Goal: Contribute content

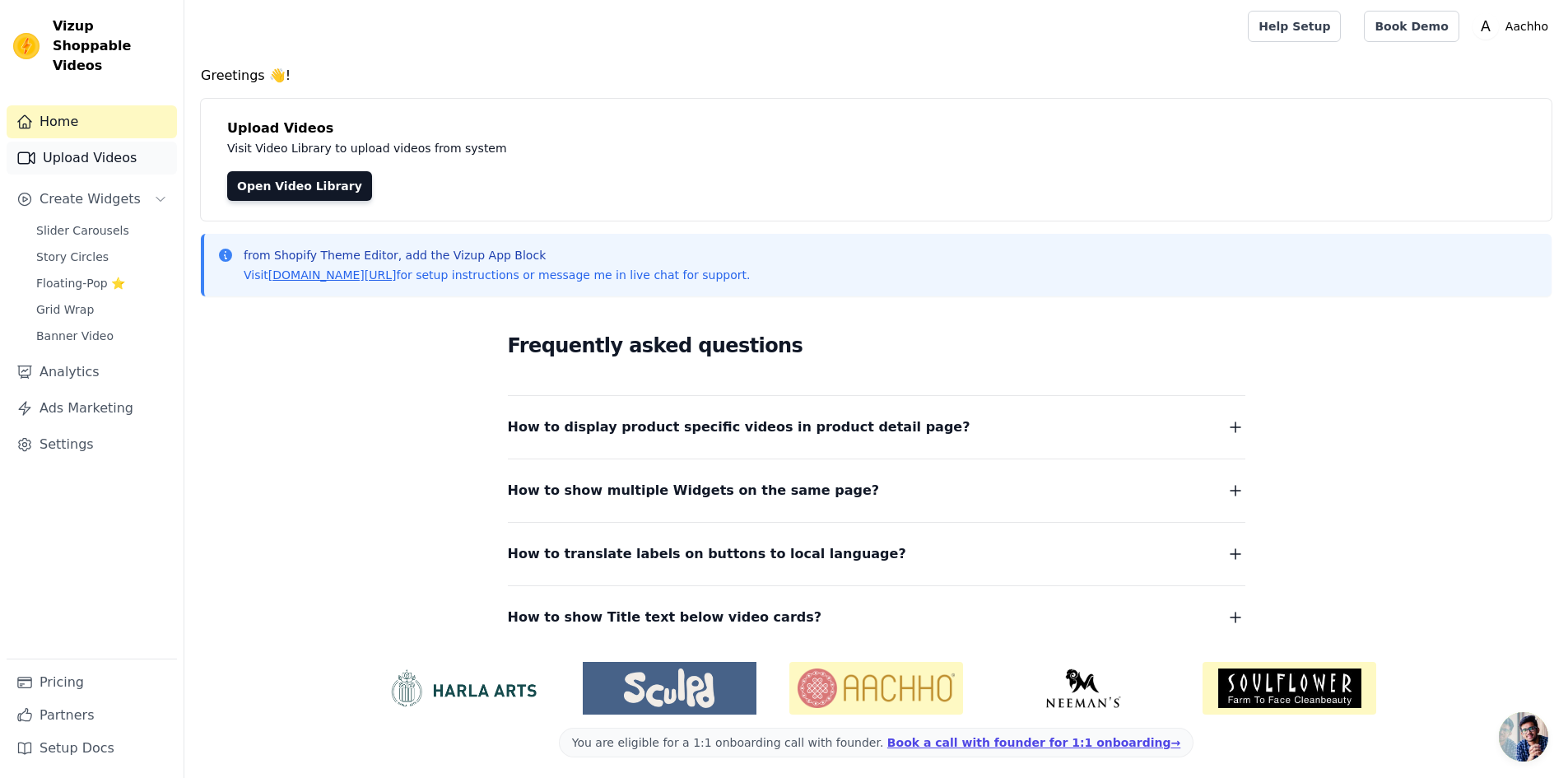
click at [112, 142] on link "Upload Videos" at bounding box center [91, 158] width 170 height 33
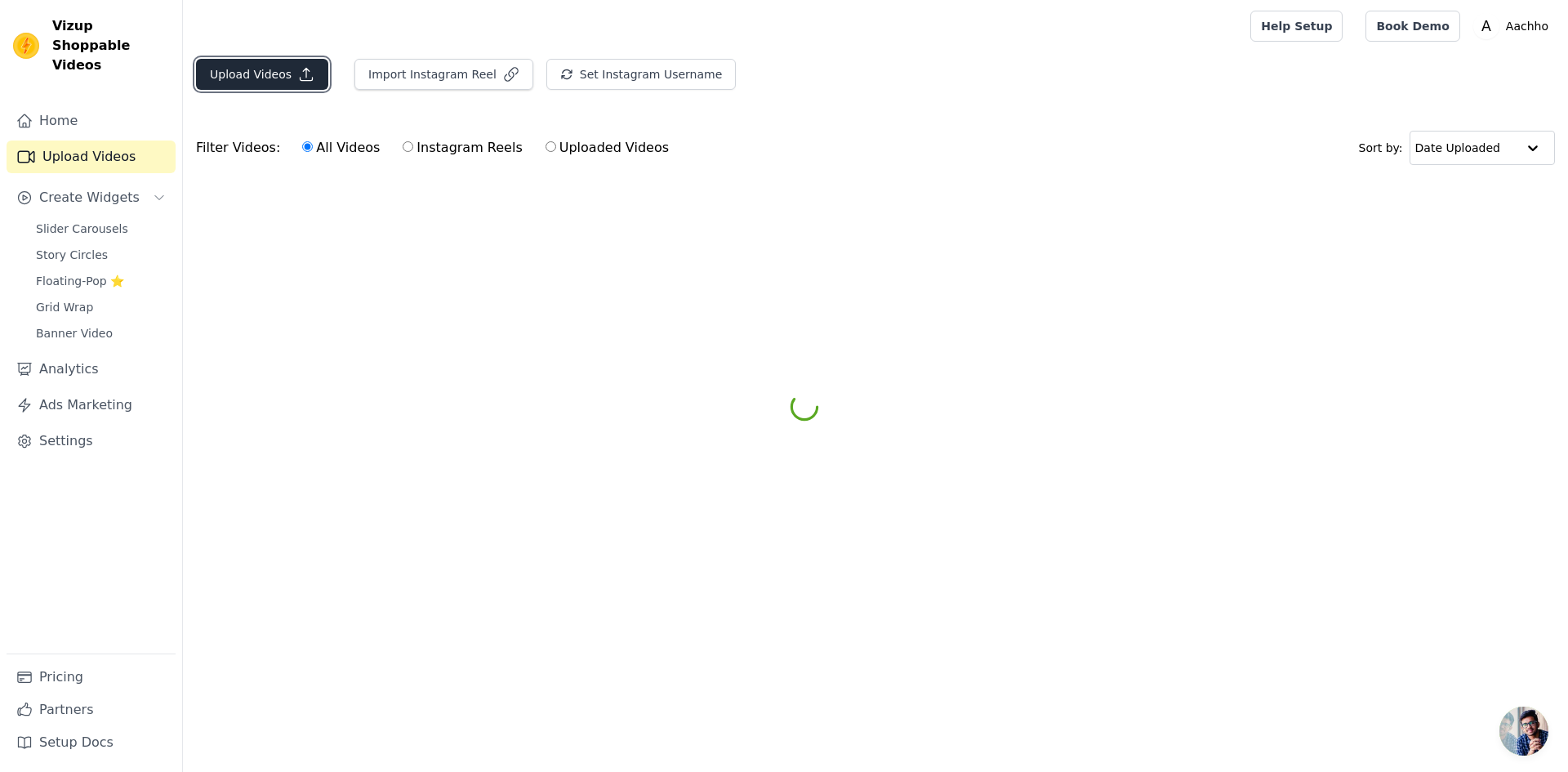
click at [243, 73] on button "Upload Videos" at bounding box center [261, 74] width 132 height 31
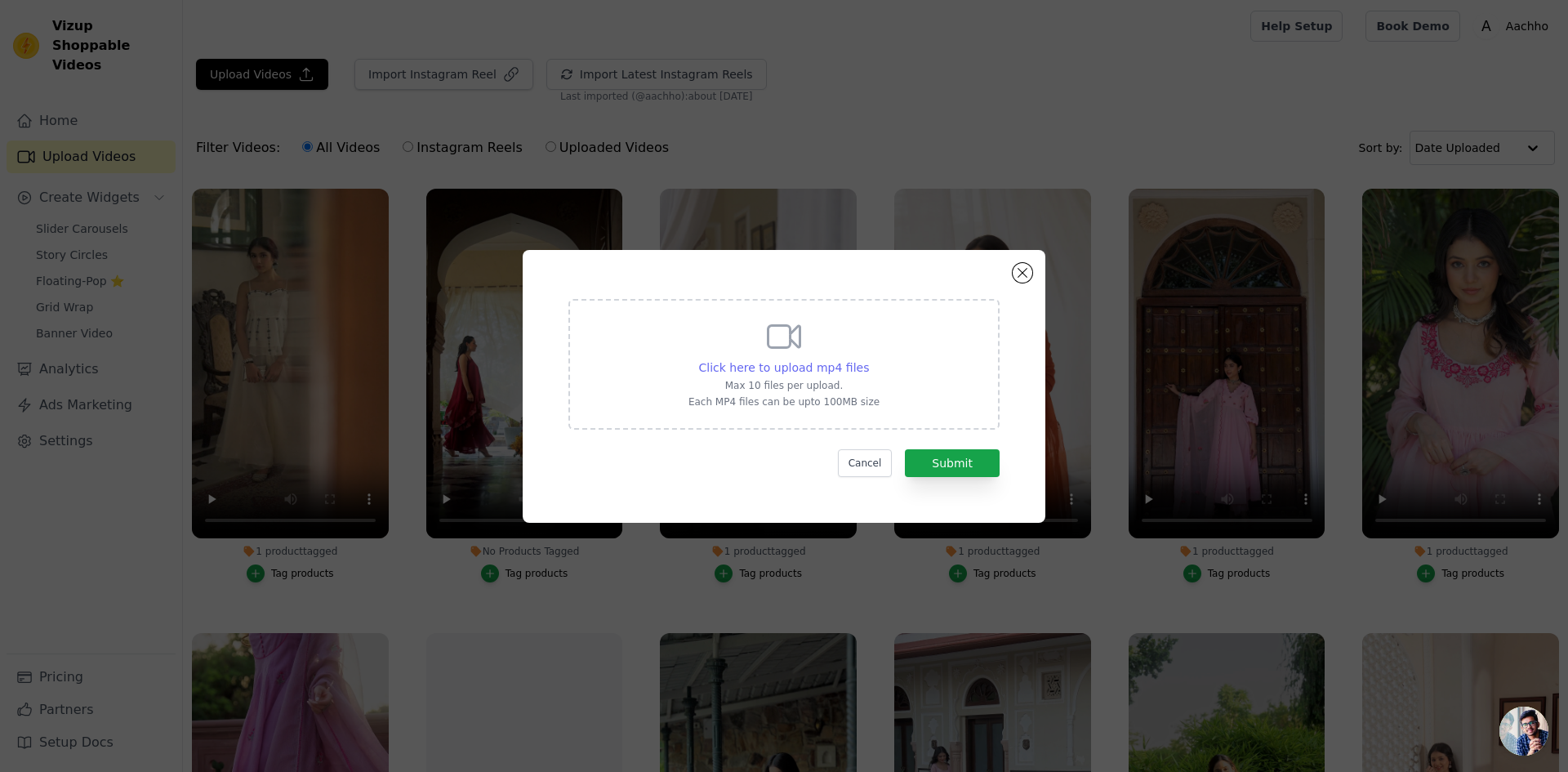
click at [806, 371] on span "Click here to upload mp4 files" at bounding box center [784, 368] width 171 height 13
click at [868, 360] on input "Click here to upload mp4 files Max 10 files per upload. Each MP4 files can be u…" at bounding box center [868, 359] width 1 height 1
type input "C:\fakepath\1. Noorani Yellow Solid Chanderi Suit Set.mp4"
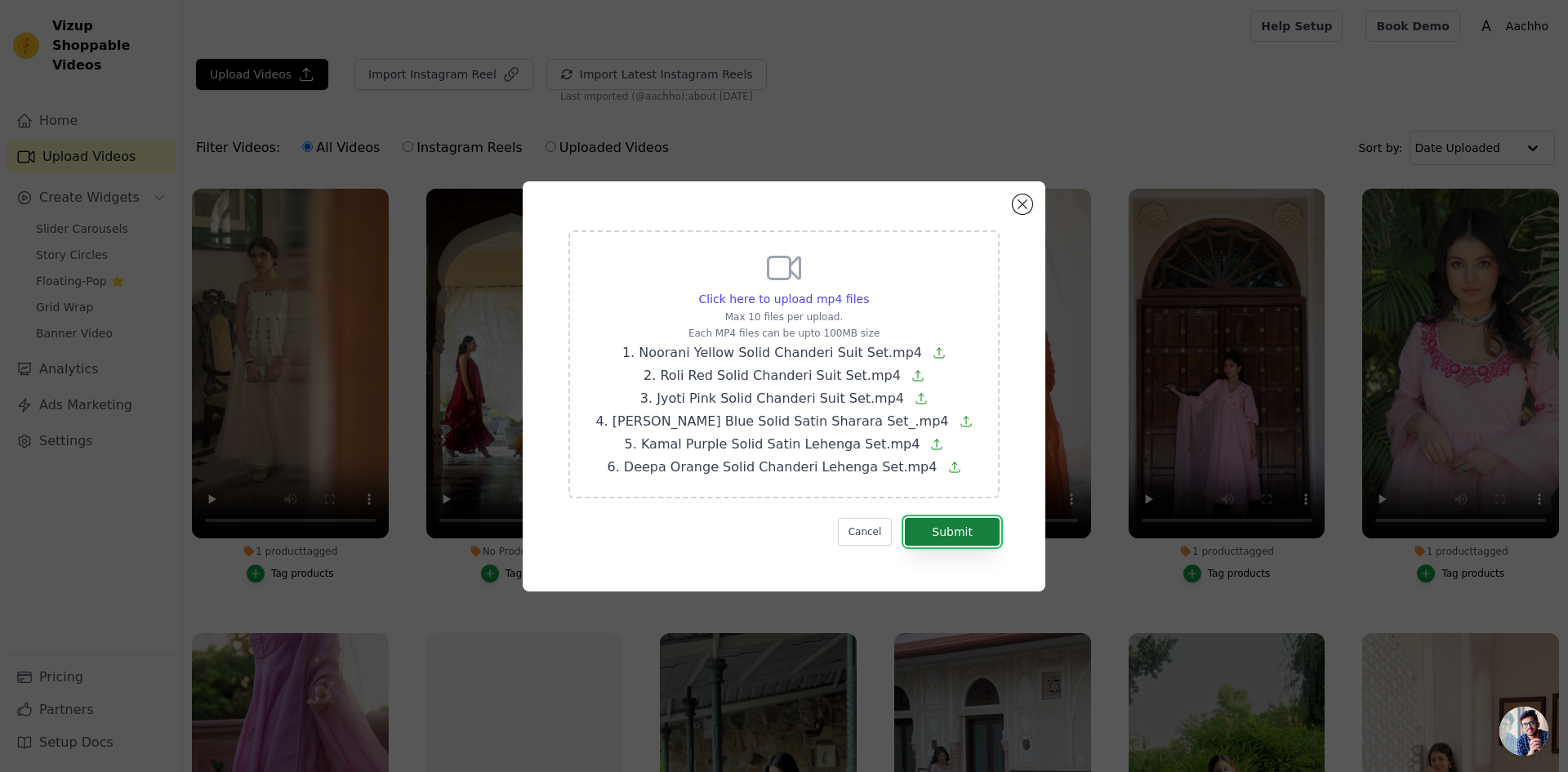
click at [944, 538] on button "Submit" at bounding box center [952, 531] width 95 height 27
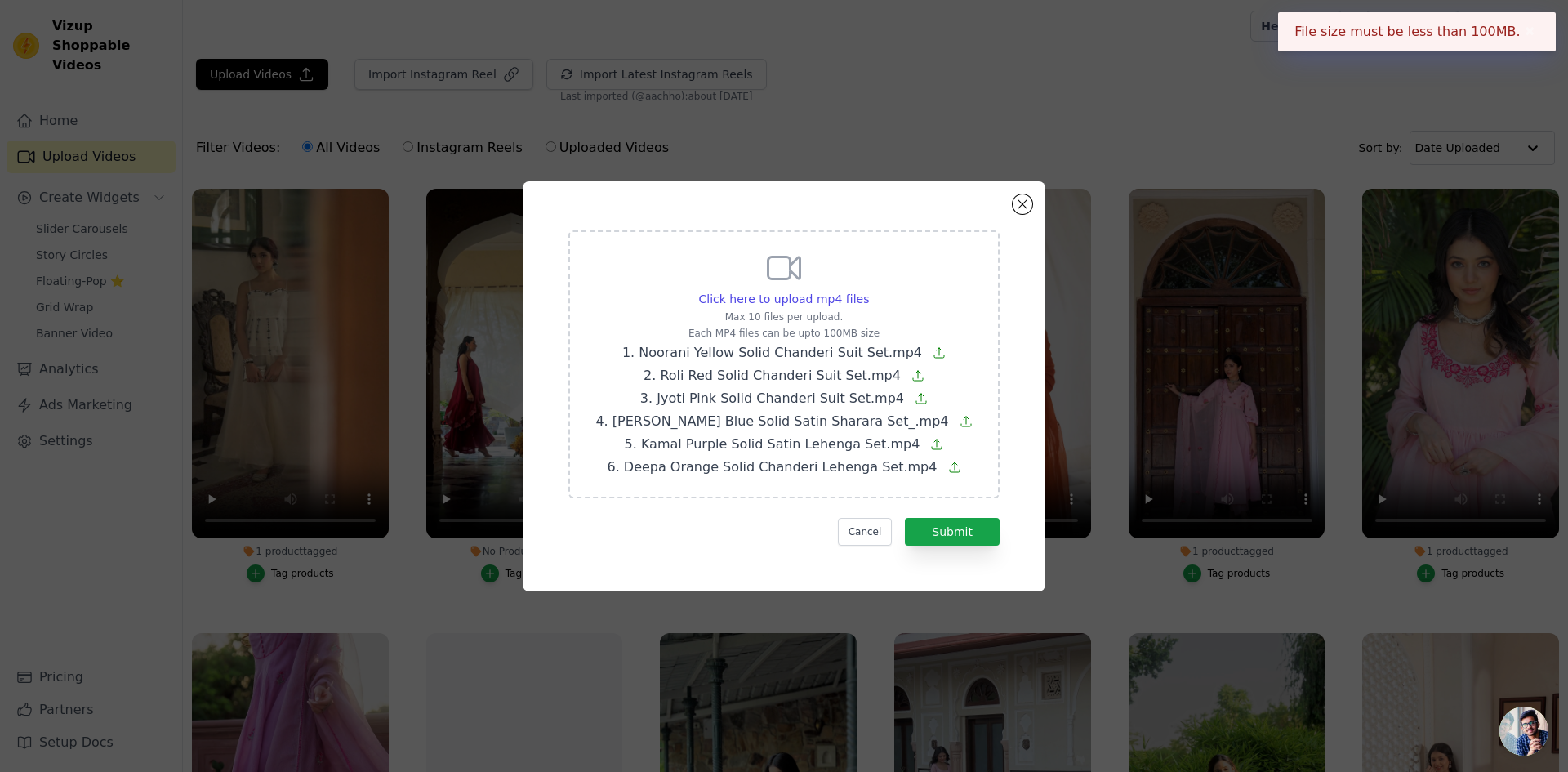
click at [1534, 33] on button "✖" at bounding box center [1530, 32] width 19 height 20
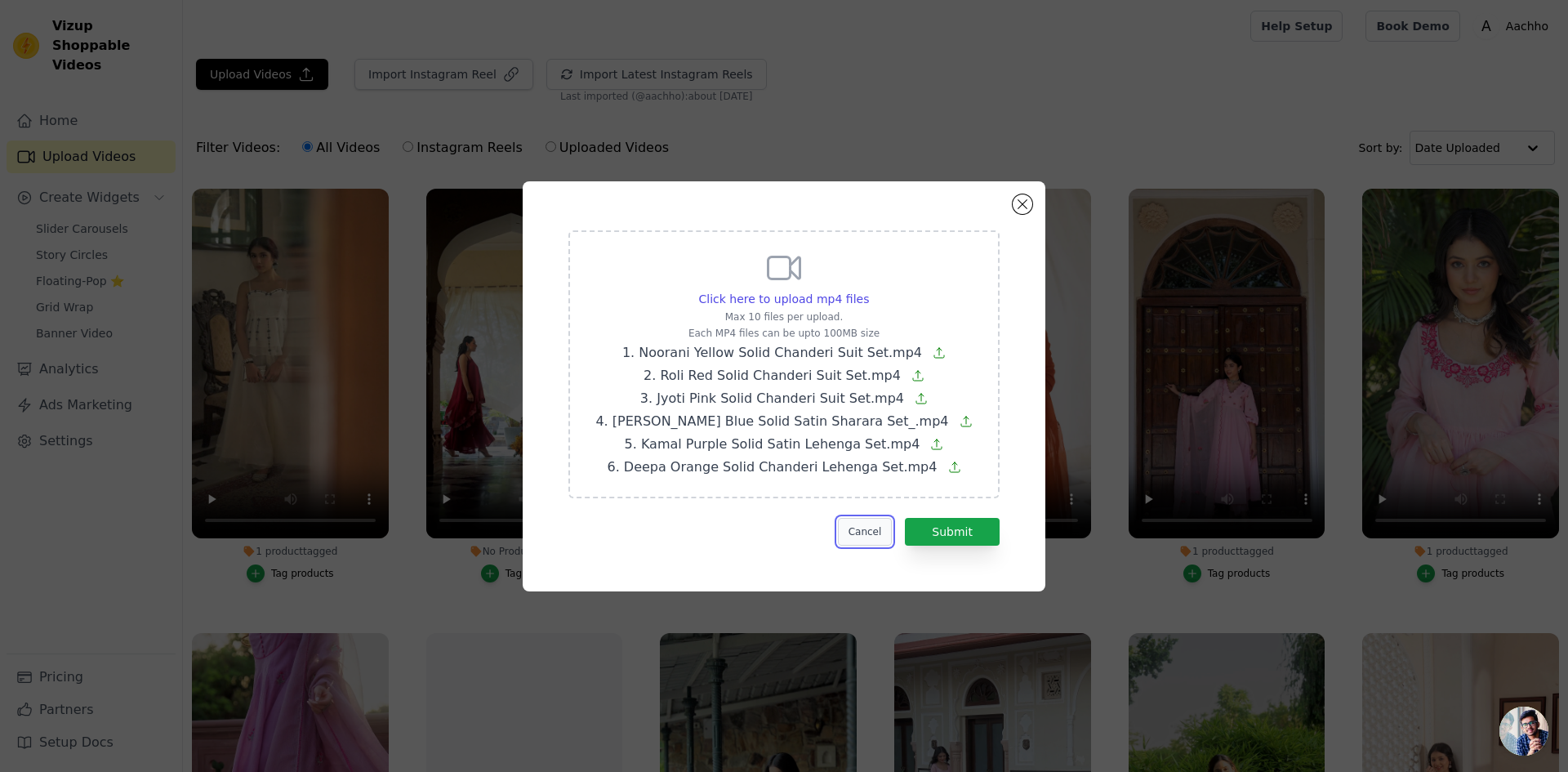
click at [846, 532] on button "Cancel" at bounding box center [866, 531] width 55 height 27
